Goal: Answer question/provide support

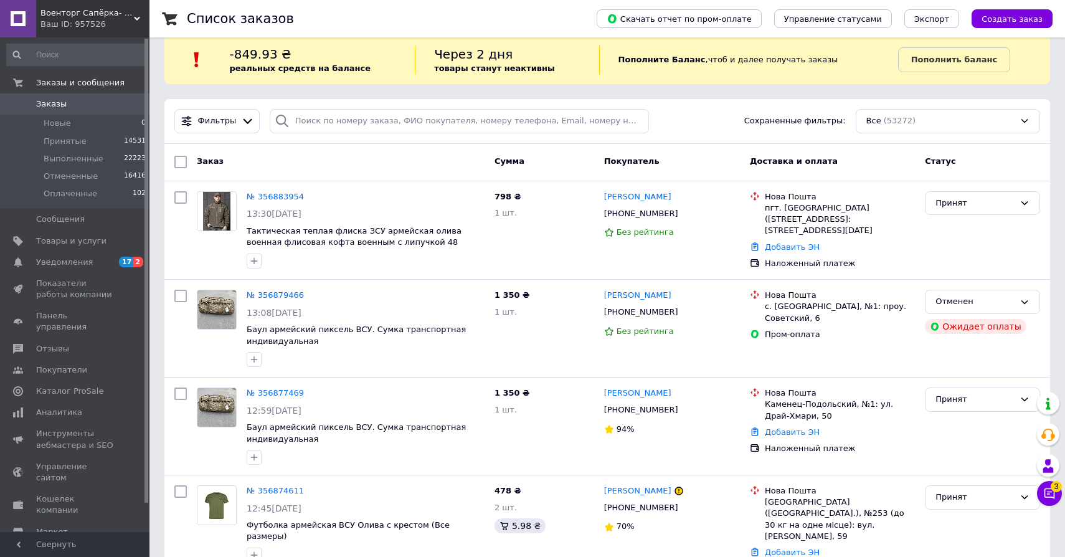
scroll to position [17, 0]
click at [285, 292] on link "№ 356879466" at bounding box center [275, 294] width 57 height 9
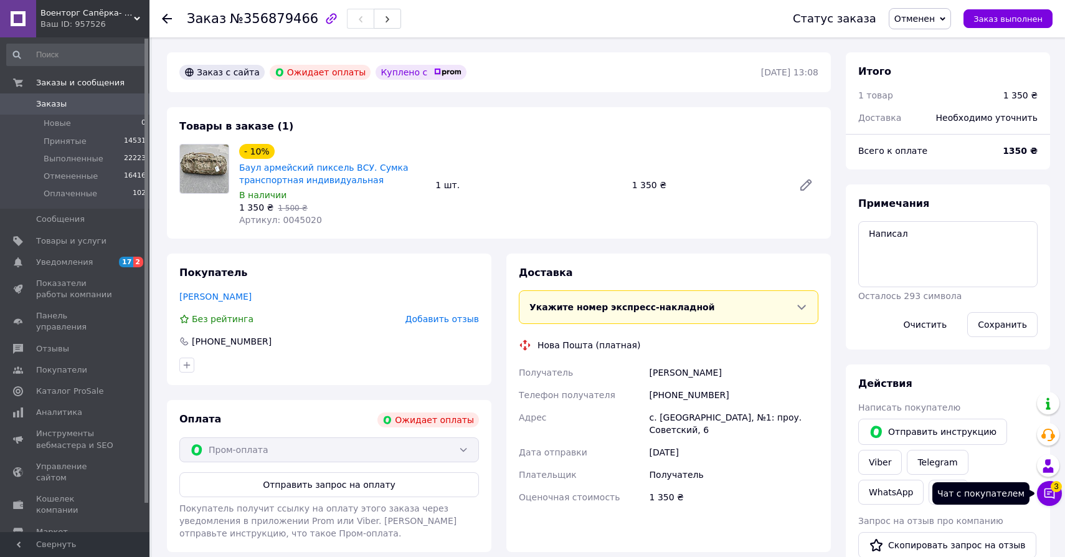
click at [1048, 493] on icon at bounding box center [1050, 494] width 11 height 11
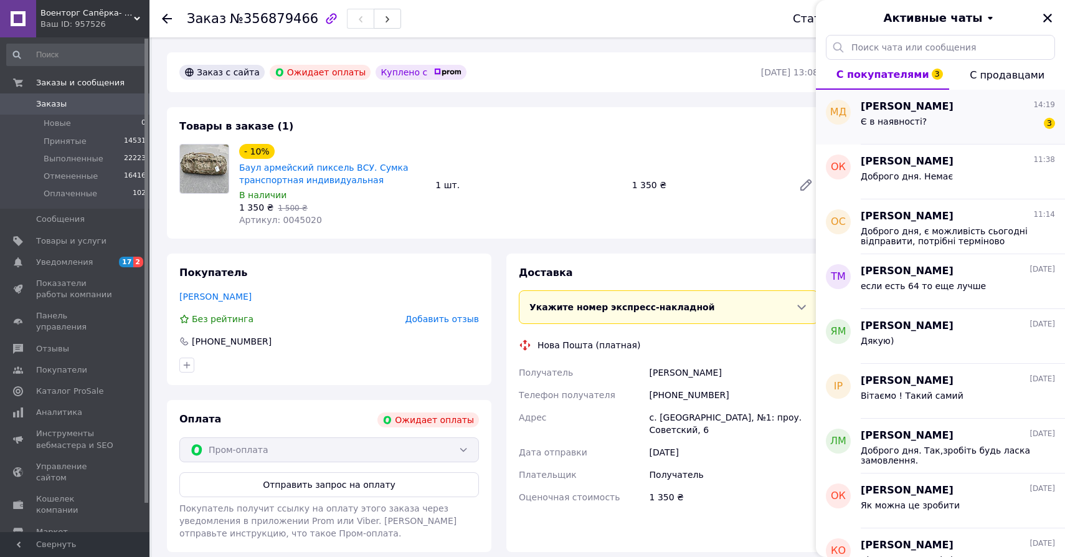
click at [899, 112] on span "[PERSON_NAME]" at bounding box center [907, 107] width 93 height 14
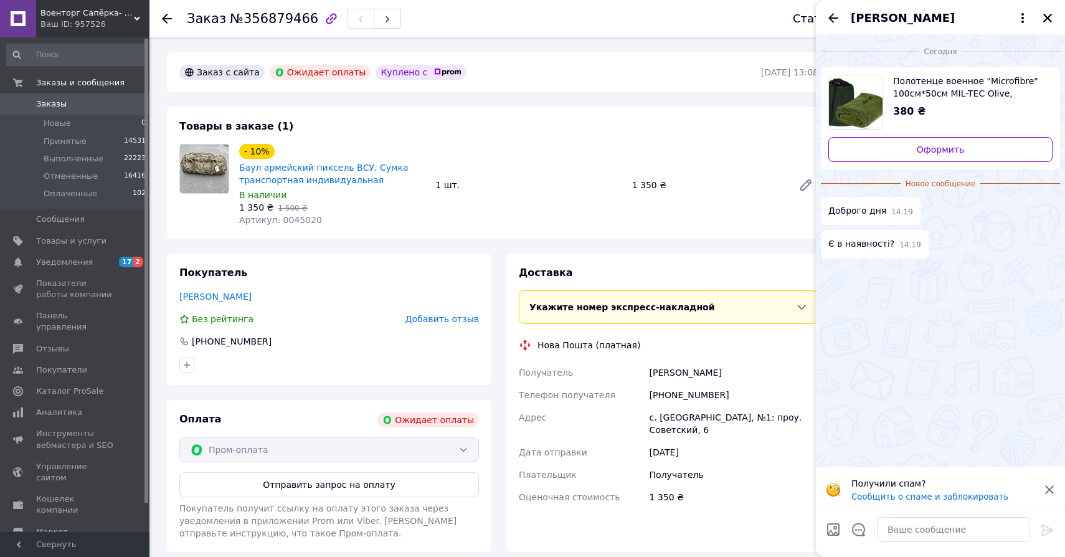
click at [915, 85] on span "Полотенце военное "Microfibre" 100см*50см MIL-TEC Olive, 16011101" at bounding box center [969, 87] width 150 height 25
click at [902, 530] on textarea at bounding box center [953, 529] width 153 height 25
type textarea "Вітаємо!Так у наявності"
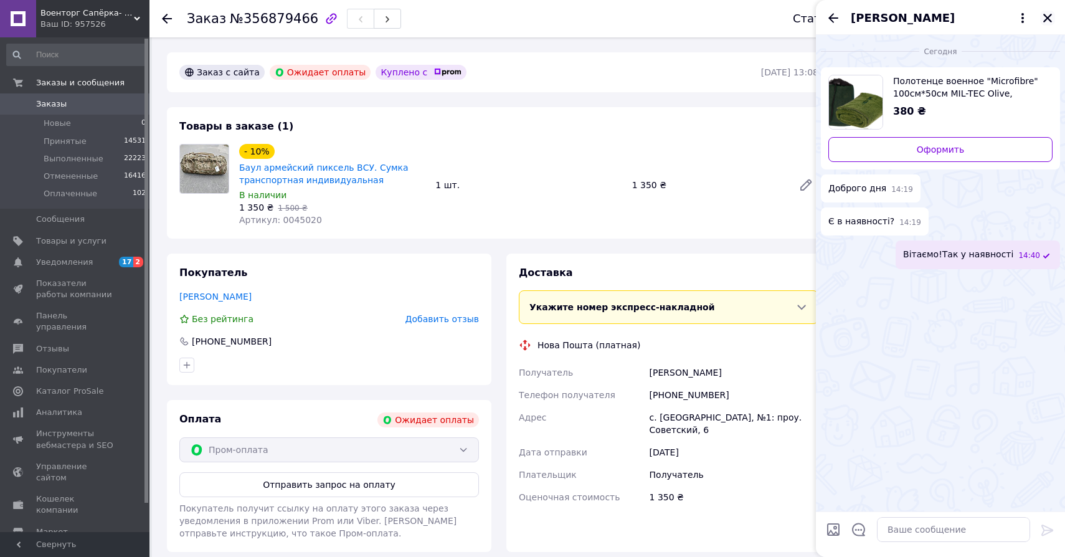
click at [1051, 14] on icon "Закрыть" at bounding box center [1047, 17] width 11 height 11
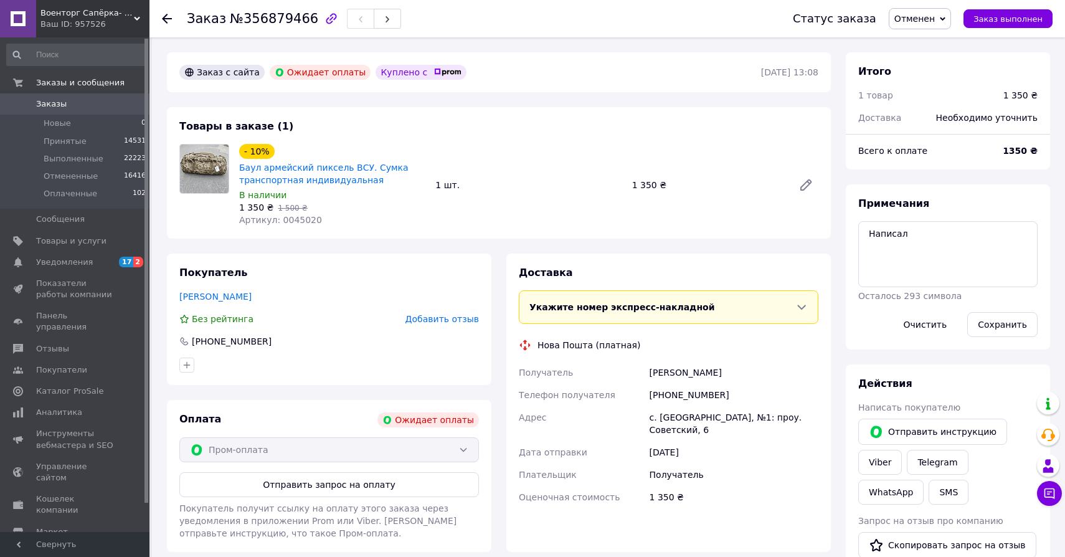
click at [101, 98] on span "Заказы" at bounding box center [75, 103] width 79 height 11
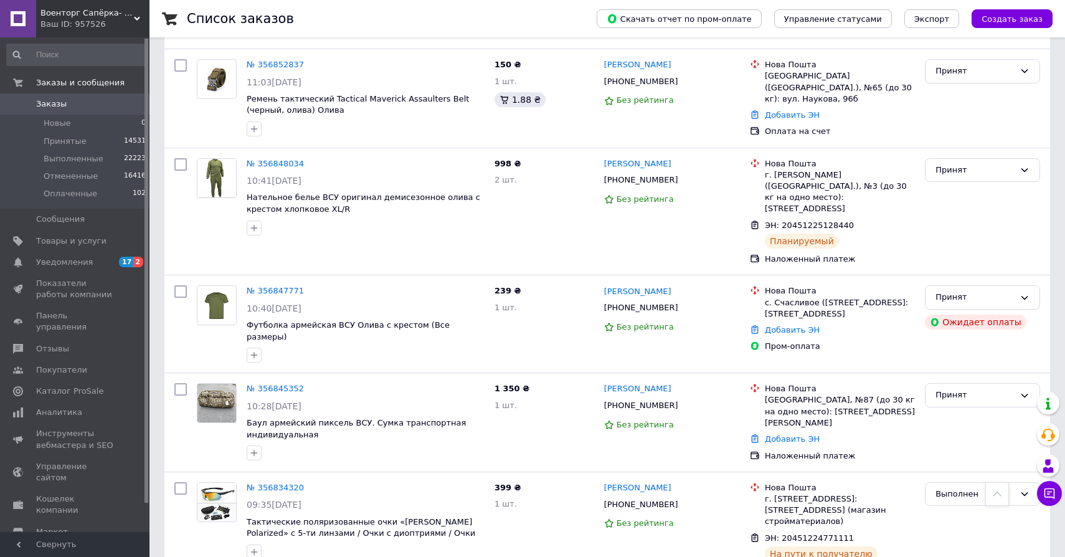
scroll to position [692, 0]
